Goal: Find specific page/section: Find specific page/section

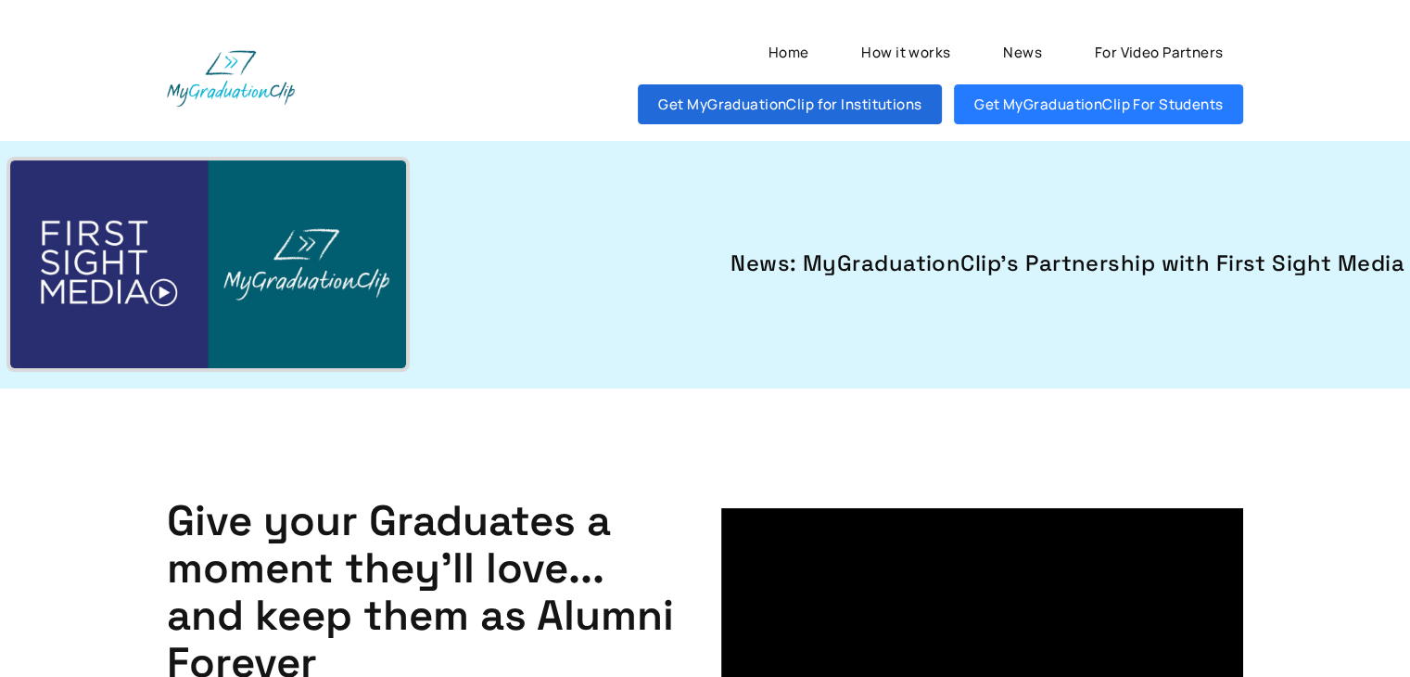
click at [780, 113] on link "Get MyGraduationClip for Institutions" at bounding box center [790, 104] width 304 height 40
click at [793, 108] on link "Get MyGraduationClip for Institutions" at bounding box center [790, 104] width 304 height 40
click at [756, 100] on link "Get MyGraduationClip for Institutions" at bounding box center [790, 104] width 304 height 40
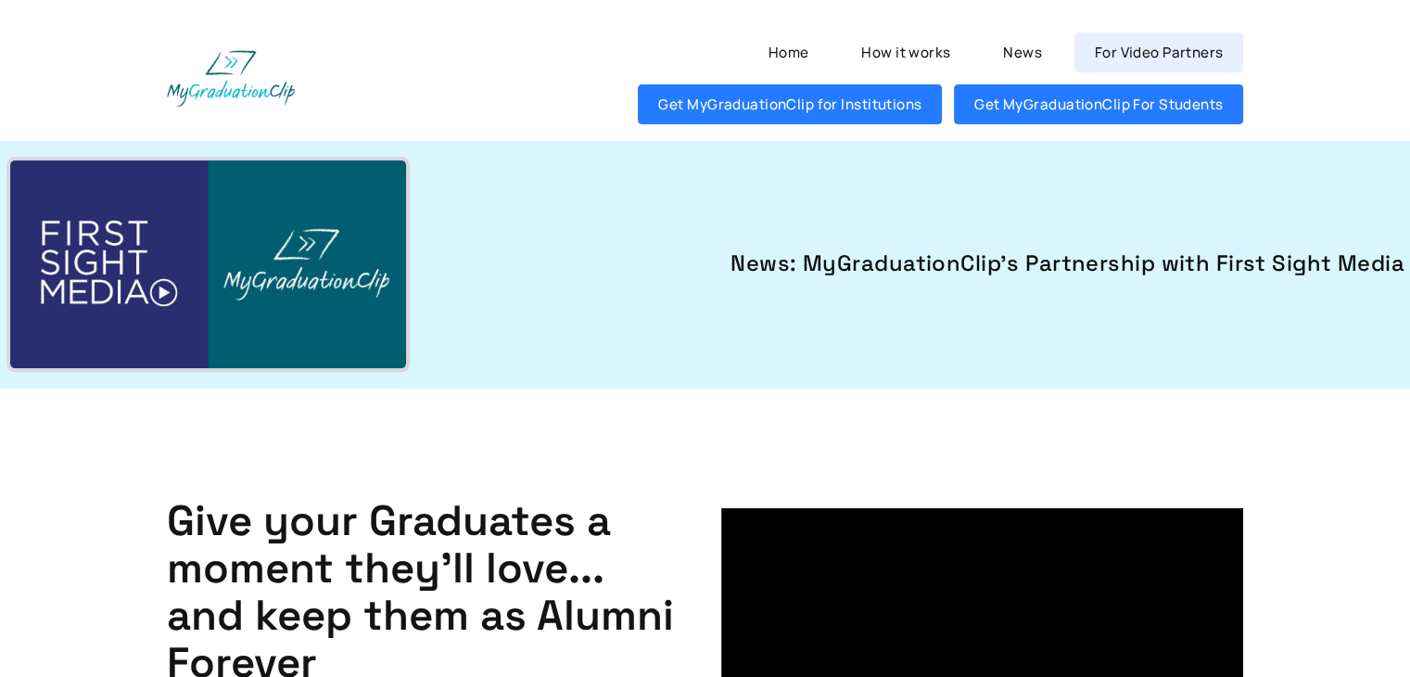
click at [1121, 55] on link "For Video Partners" at bounding box center [1159, 52] width 170 height 40
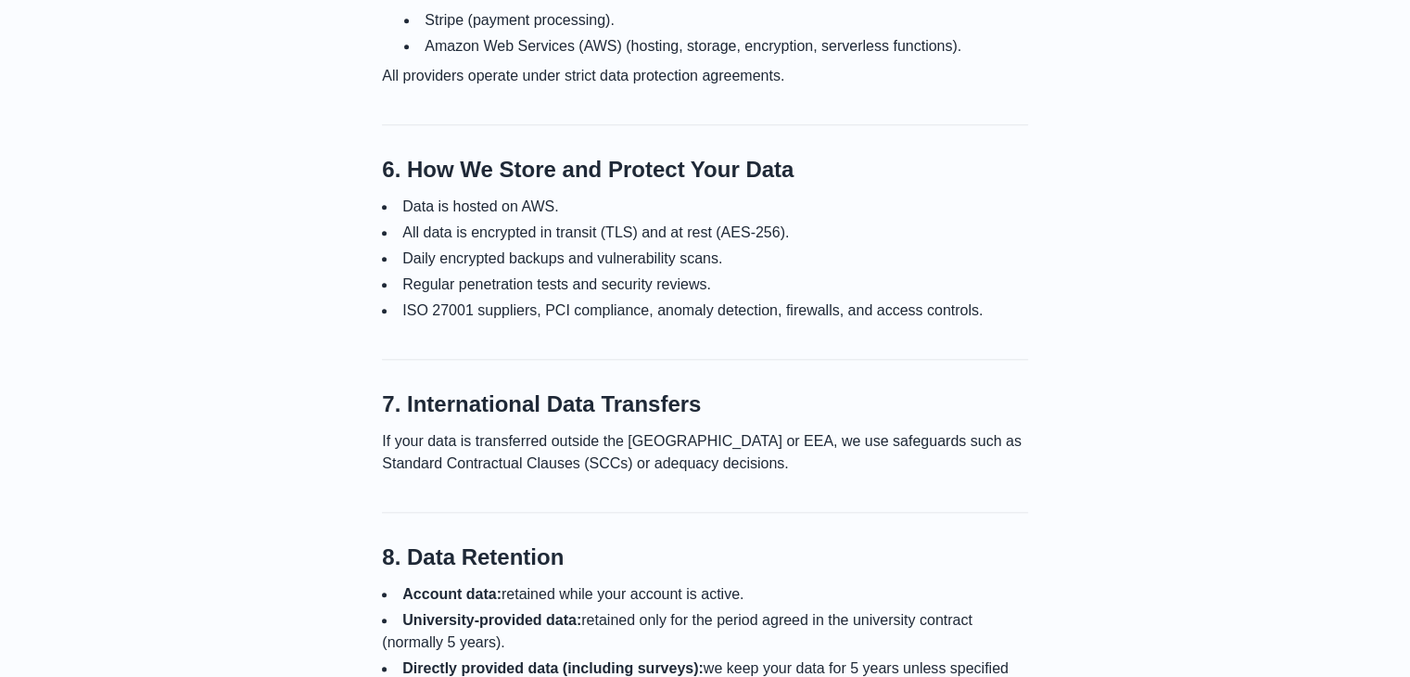
scroll to position [1958, 0]
